Goal: Task Accomplishment & Management: Use online tool/utility

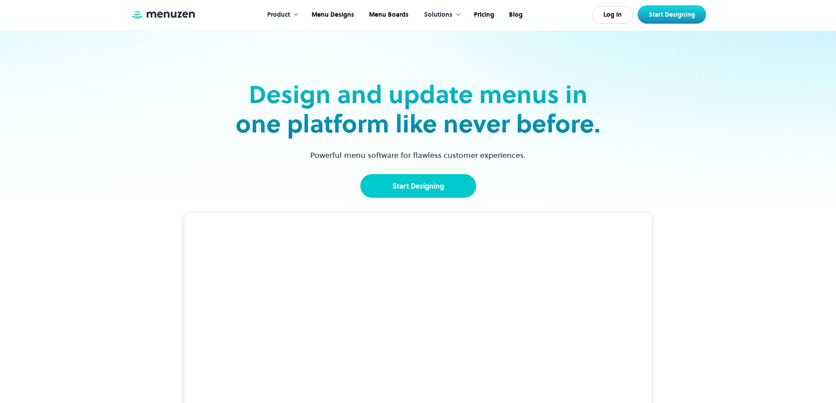
click at [434, 186] on link "Start Designing" at bounding box center [418, 186] width 116 height 24
click at [429, 176] on link "Start Designing" at bounding box center [418, 186] width 116 height 24
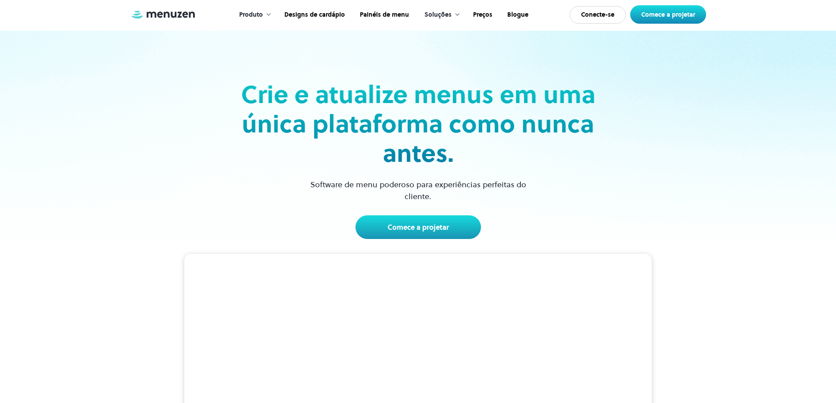
click at [647, 58] on div "Crie e atualize menus em uma única plataforma como nunca antes. Software de men…" at bounding box center [418, 135] width 571 height 209
click at [437, 231] on font "Comece a projetar" at bounding box center [418, 228] width 61 height 10
